Goal: Task Accomplishment & Management: Use online tool/utility

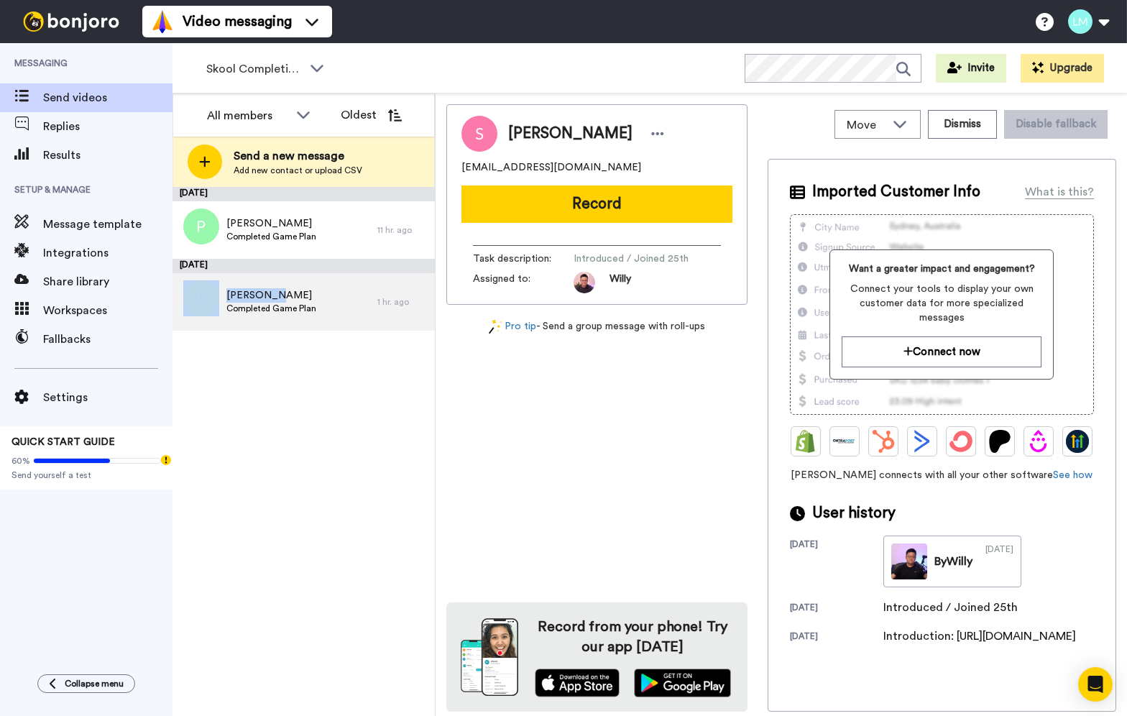
drag, startPoint x: 231, startPoint y: 273, endPoint x: 312, endPoint y: 283, distance: 81.8
click at [273, 285] on div "[PERSON_NAME] Completed Game Plan" at bounding box center [275, 302] width 205 height 58
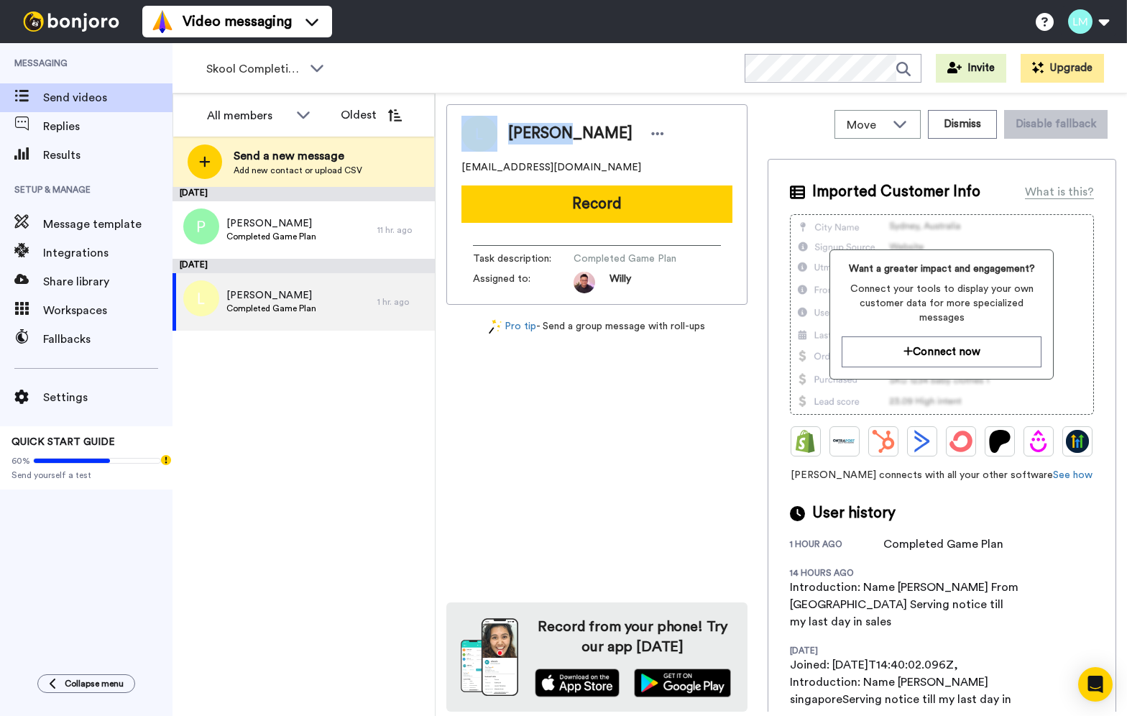
drag, startPoint x: 489, startPoint y: 113, endPoint x: 559, endPoint y: 108, distance: 70.6
click at [559, 108] on div "[PERSON_NAME] [EMAIL_ADDRESS][DOMAIN_NAME] Record Task description : Completed …" at bounding box center [596, 204] width 301 height 201
click at [585, 96] on div "Move WORKSPACES View all Thanking Opt In Tasks Onboarding Skool Introductions T…" at bounding box center [782, 404] width 692 height 623
drag, startPoint x: 592, startPoint y: 120, endPoint x: 521, endPoint y: 126, distance: 71.4
click at [508, 119] on div "[PERSON_NAME]" at bounding box center [597, 134] width 271 height 36
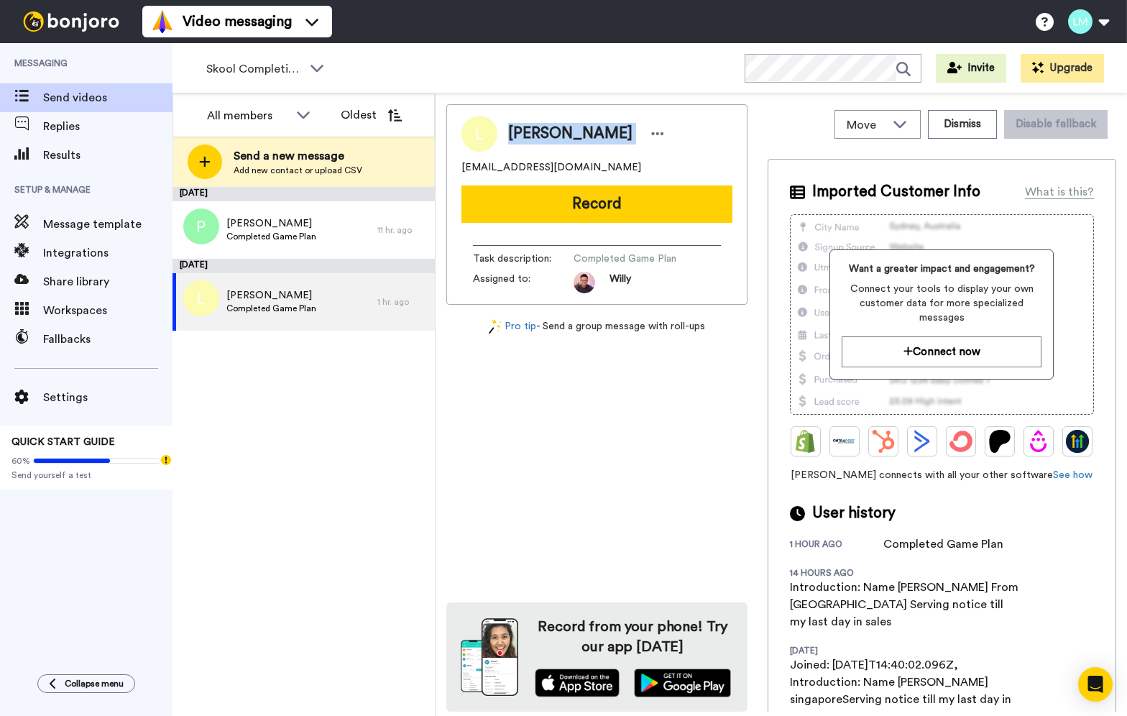
copy div "[PERSON_NAME]"
